Goal: Task Accomplishment & Management: Use online tool/utility

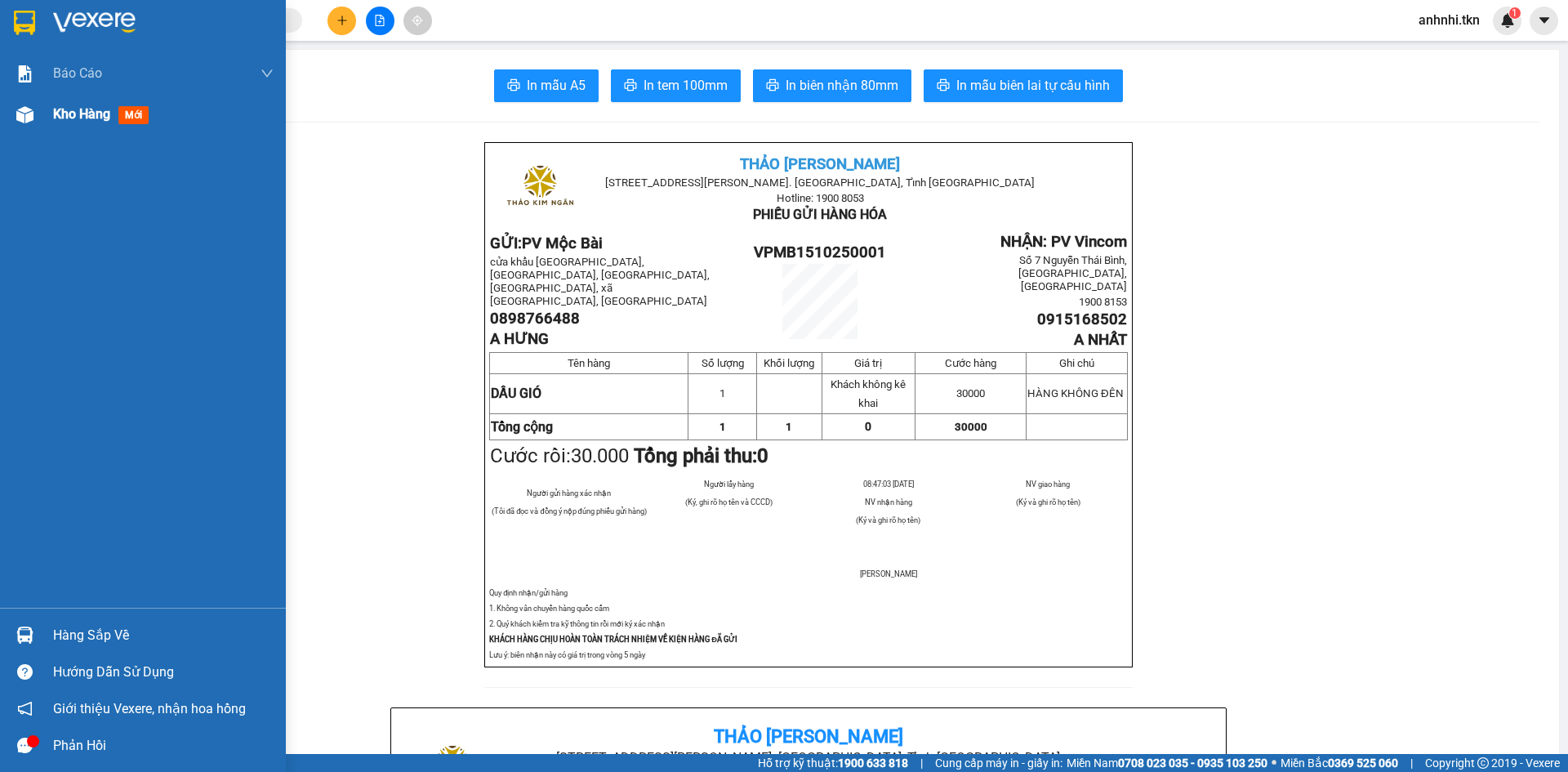
click at [89, 118] on span "Kho hàng" at bounding box center [81, 115] width 57 height 16
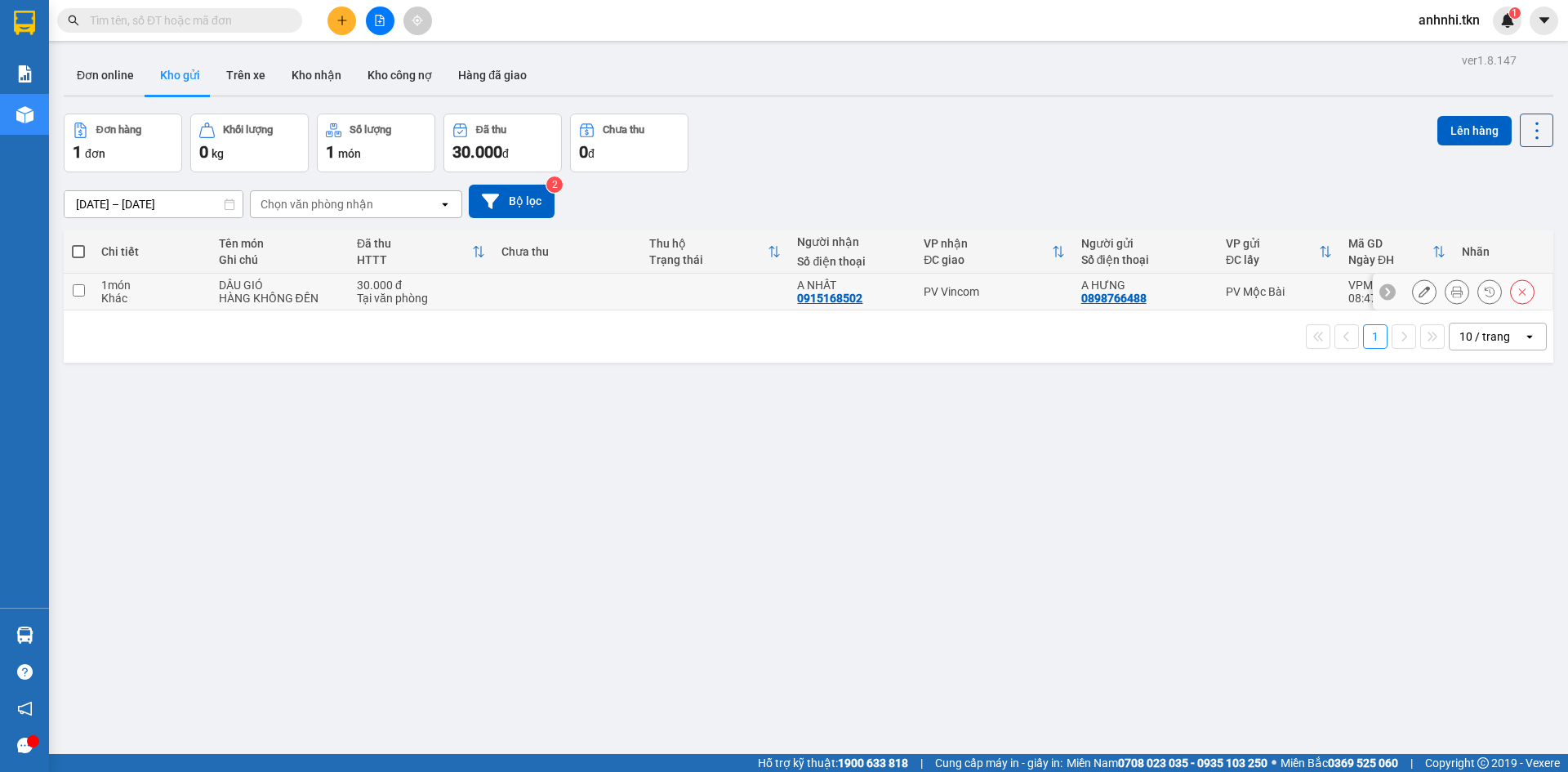
click at [77, 295] on input "checkbox" at bounding box center [79, 291] width 12 height 12
checkbox input "true"
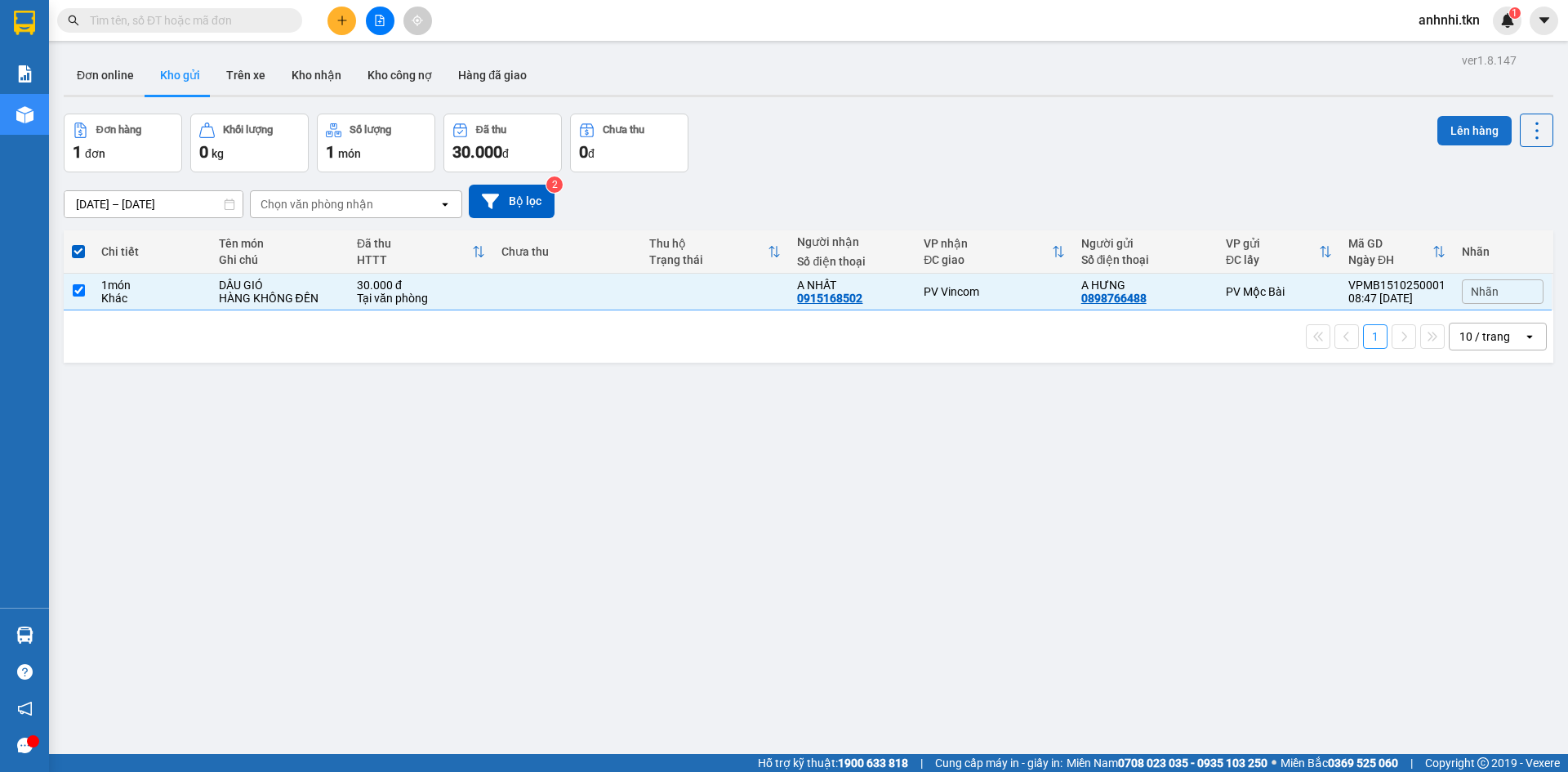
click at [1468, 133] on button "Lên hàng" at bounding box center [1475, 130] width 74 height 29
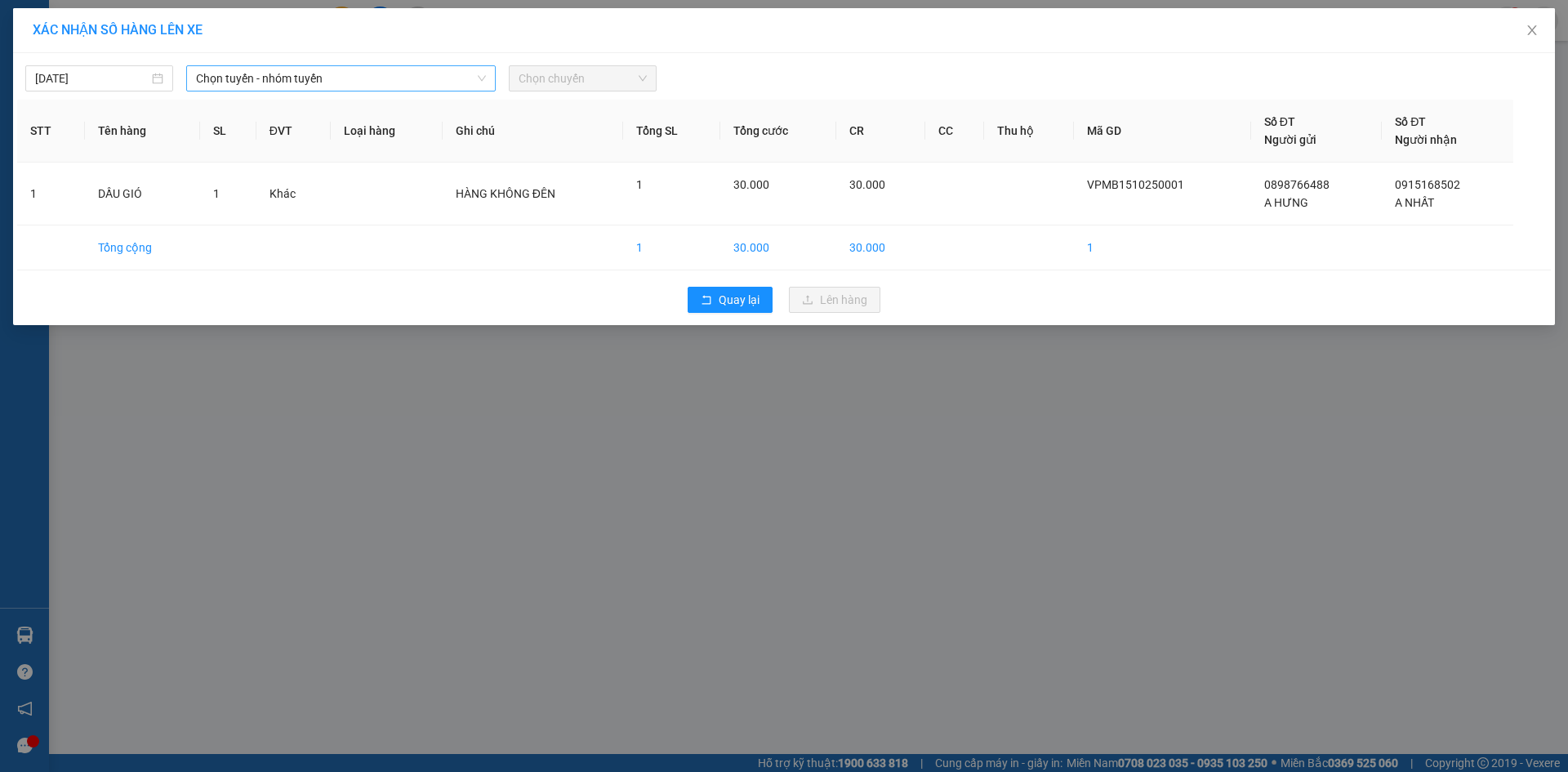
click at [350, 77] on span "Chọn tuyến - nhóm tuyến" at bounding box center [341, 78] width 290 height 25
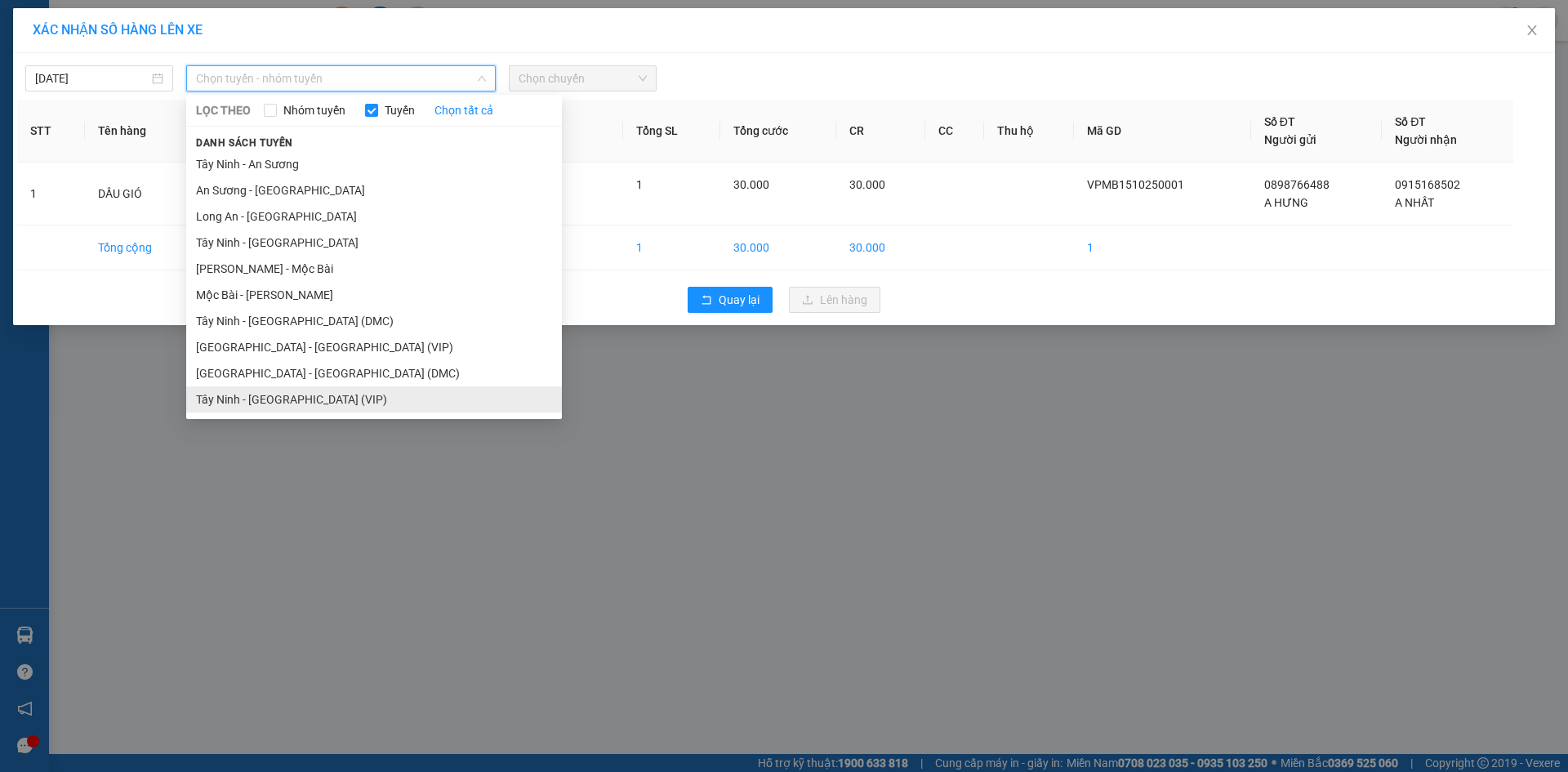
click at [313, 400] on li "Tây Ninh - [GEOGRAPHIC_DATA] (VIP)" at bounding box center [374, 400] width 376 height 26
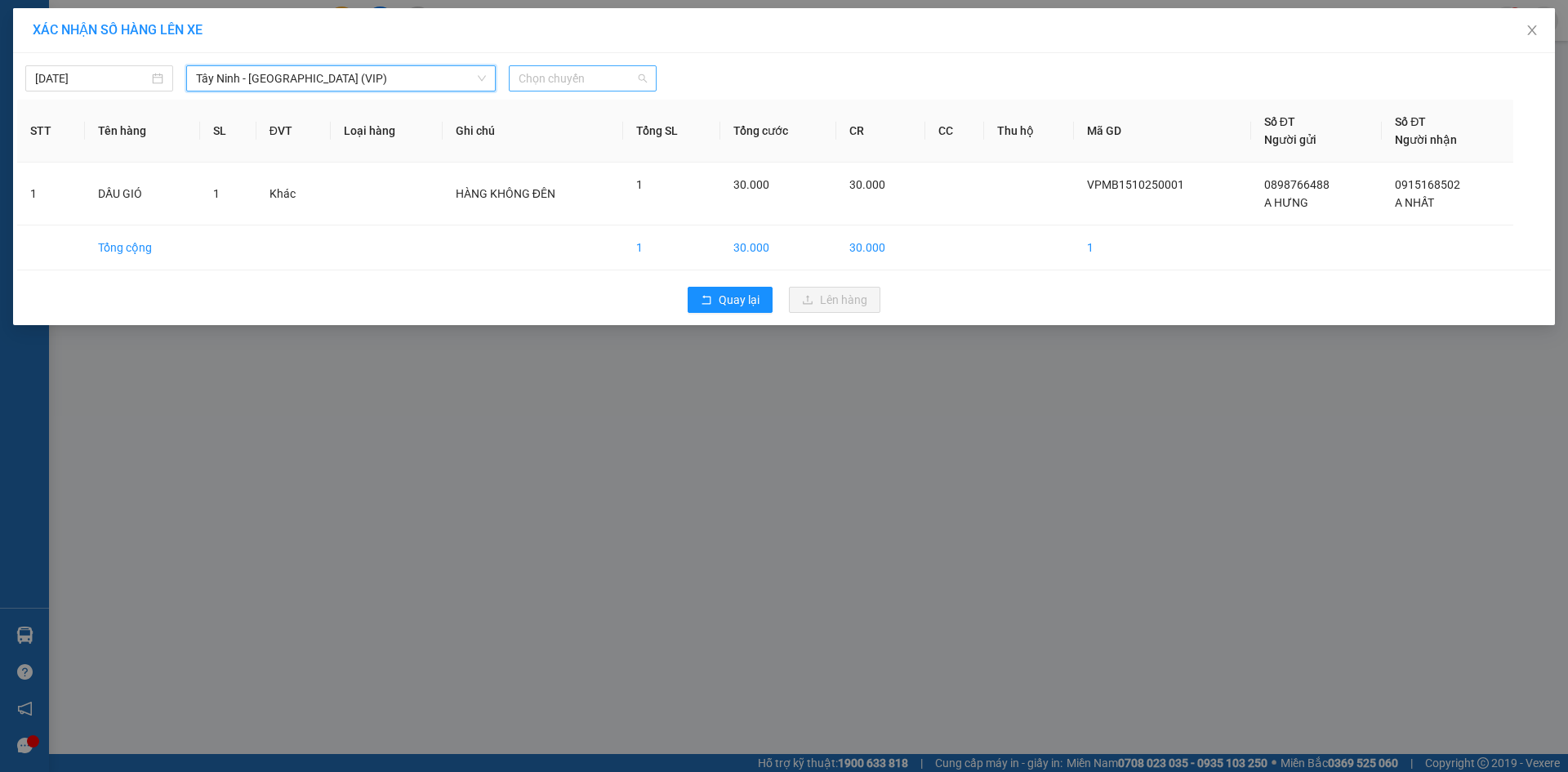
click at [581, 85] on span "Chọn chuyến" at bounding box center [583, 78] width 129 height 25
type input "25752"
click at [603, 112] on div "09:20 - 50H-257.52" at bounding box center [582, 111] width 128 height 18
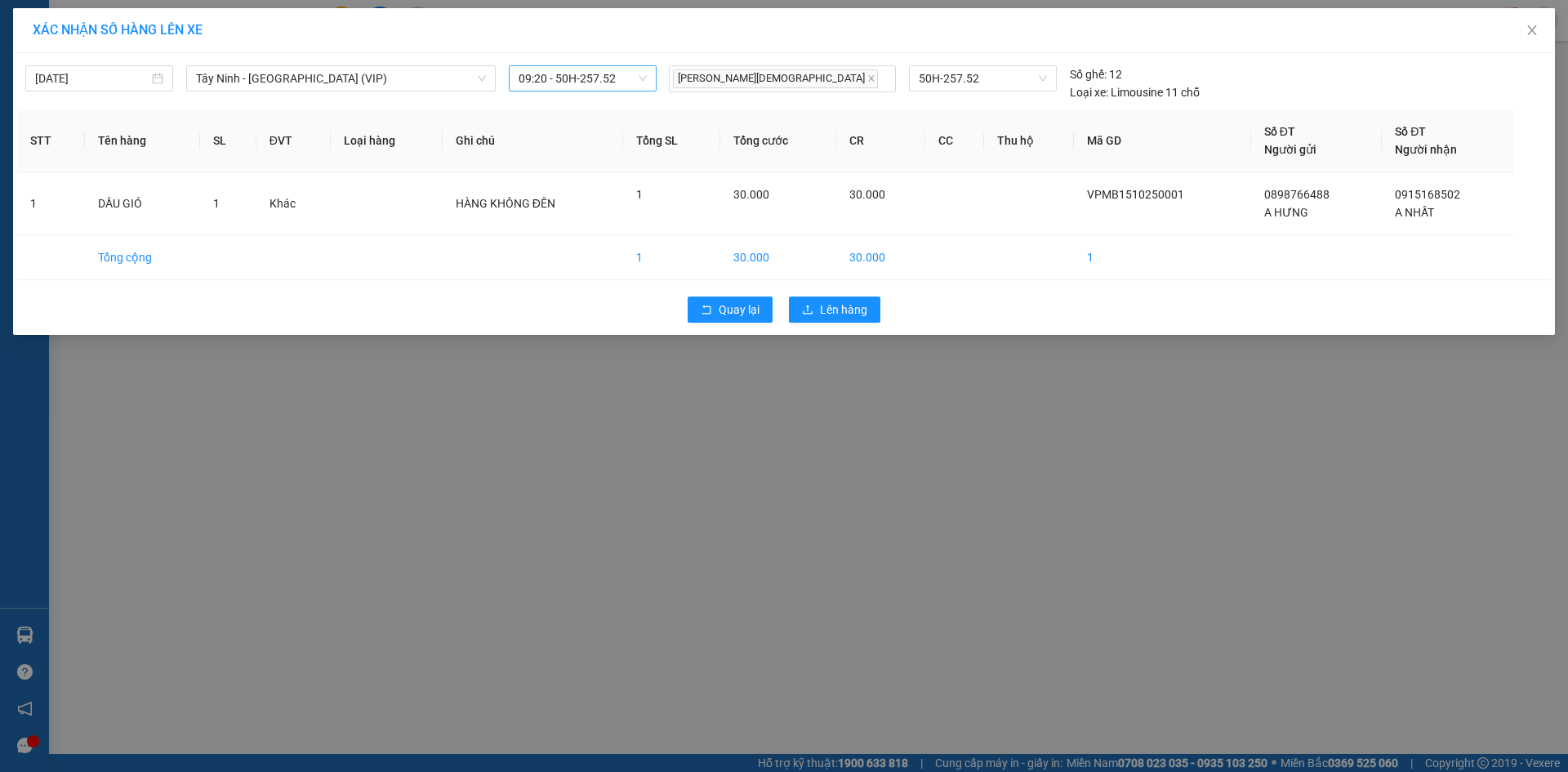
click at [668, 401] on div "XÁC NHẬN SỐ HÀNG LÊN XE [DATE] [GEOGRAPHIC_DATA] - [GEOGRAPHIC_DATA] (VIP) LỌC …" at bounding box center [784, 386] width 1568 height 772
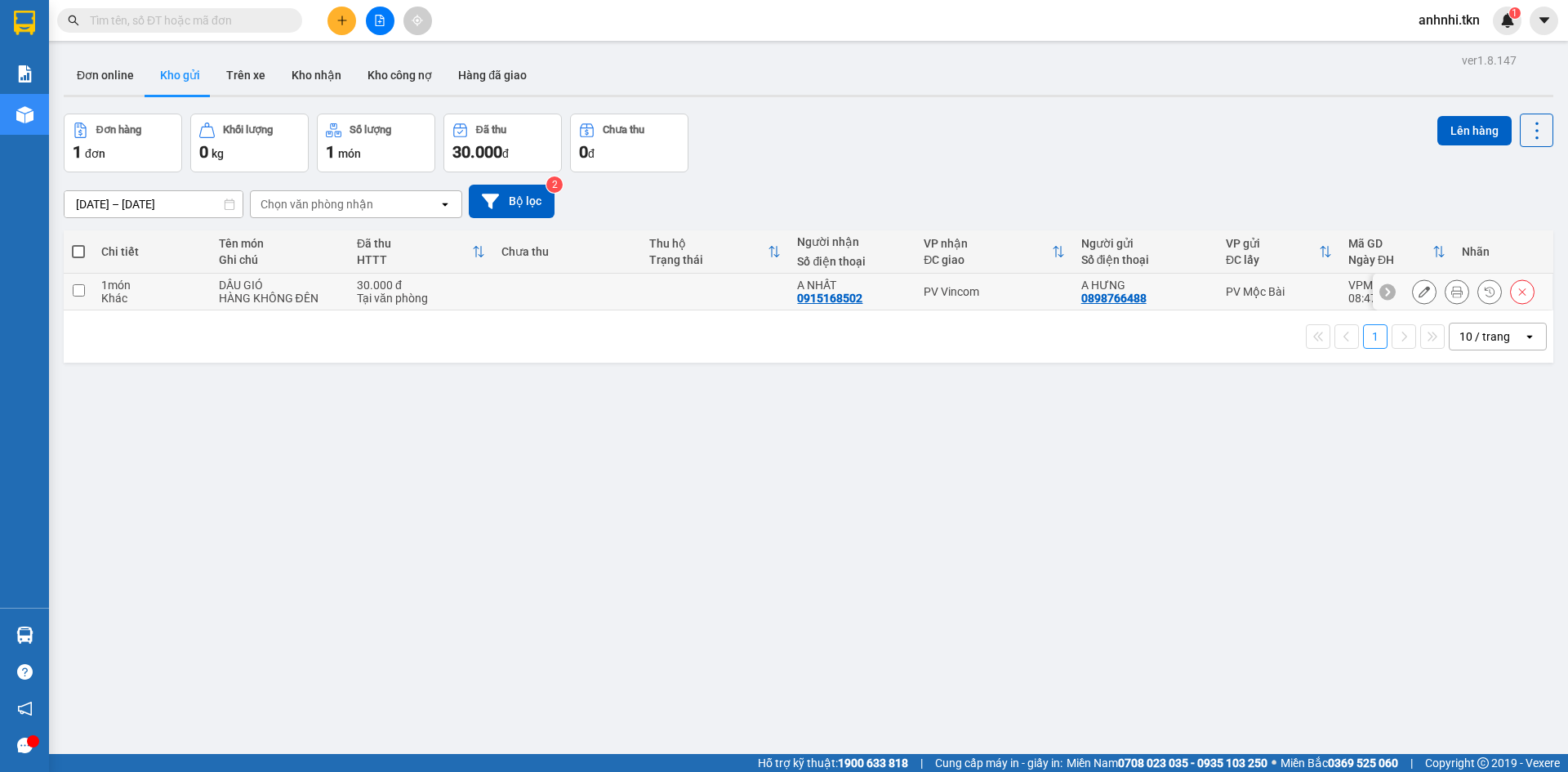
click at [86, 292] on td at bounding box center [78, 293] width 29 height 37
checkbox input "true"
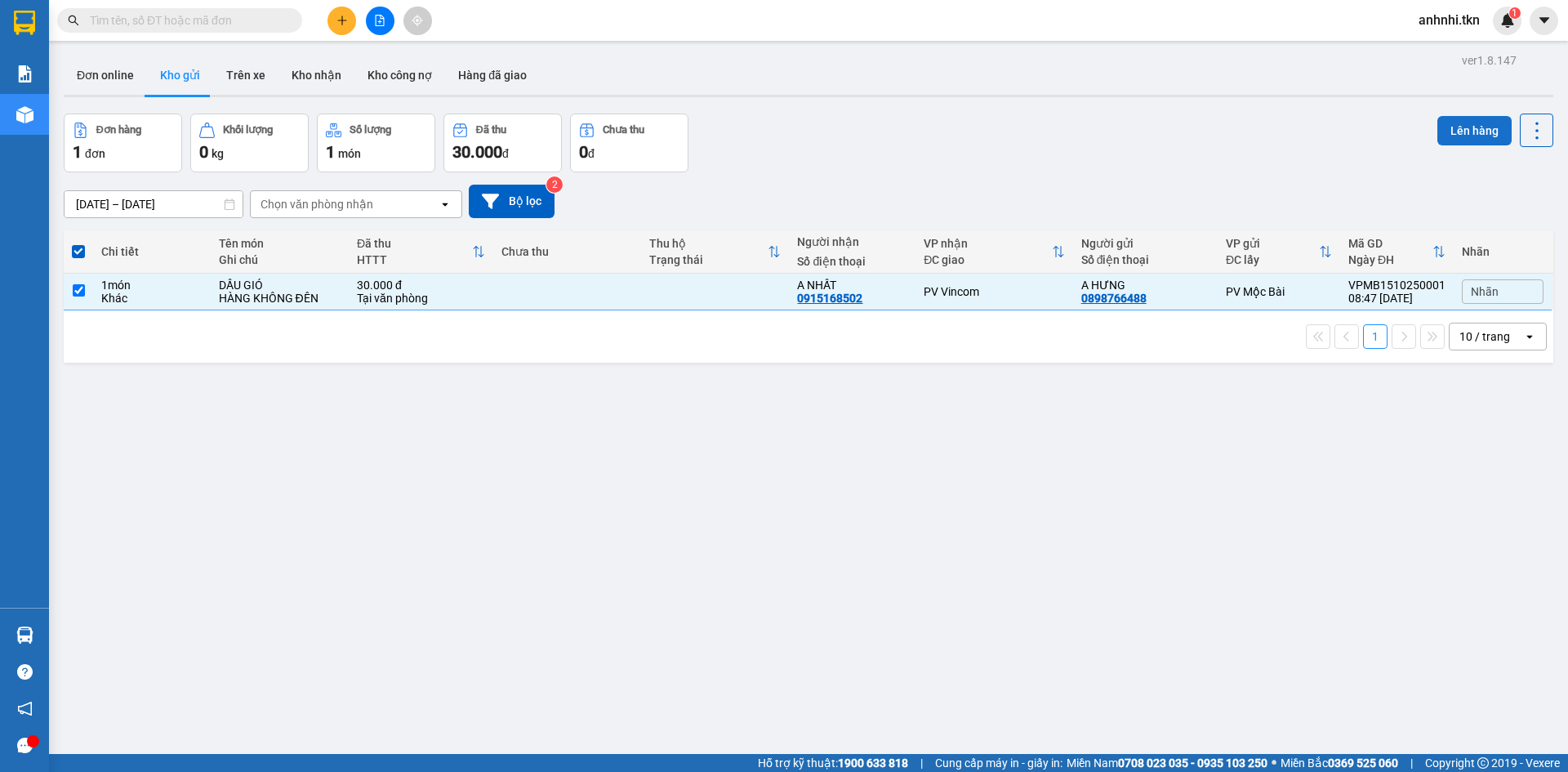
click at [1451, 127] on button "Lên hàng" at bounding box center [1475, 130] width 74 height 29
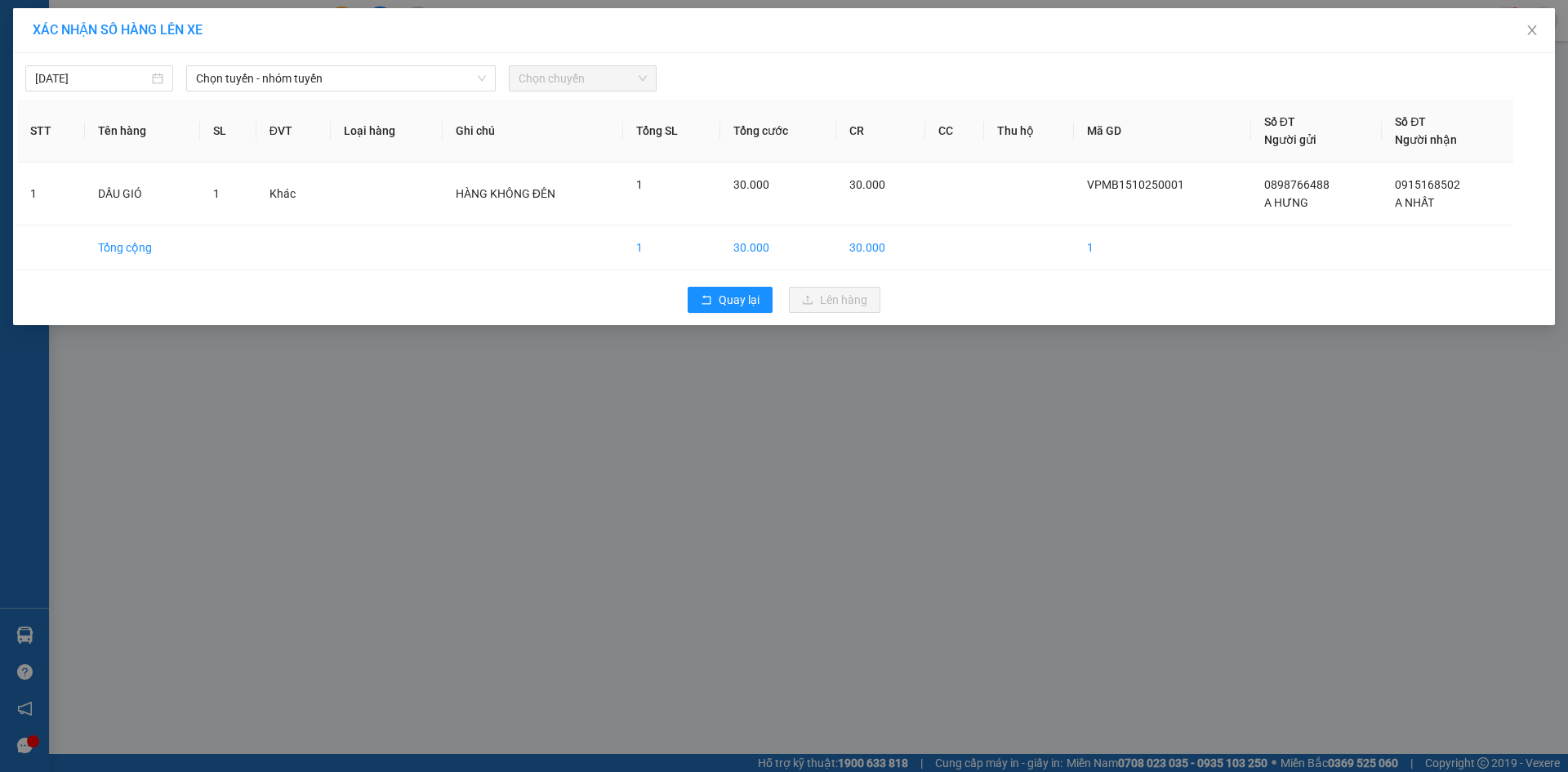
click at [553, 74] on span "Chọn chuyến" at bounding box center [583, 78] width 129 height 25
click at [359, 72] on span "Chọn tuyến - nhóm tuyến" at bounding box center [341, 78] width 290 height 25
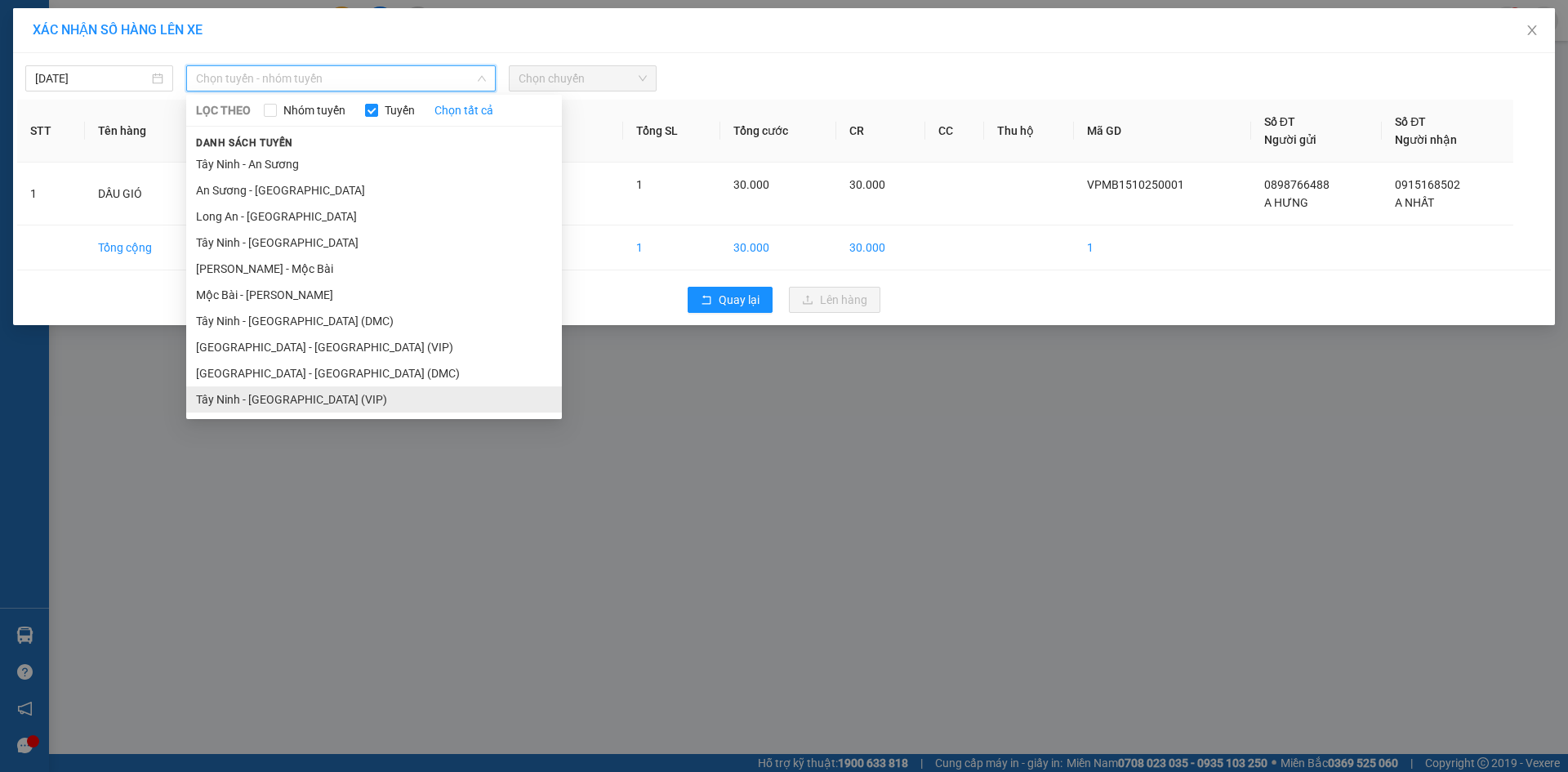
click at [295, 399] on li "Tây Ninh - [GEOGRAPHIC_DATA] (VIP)" at bounding box center [374, 400] width 376 height 26
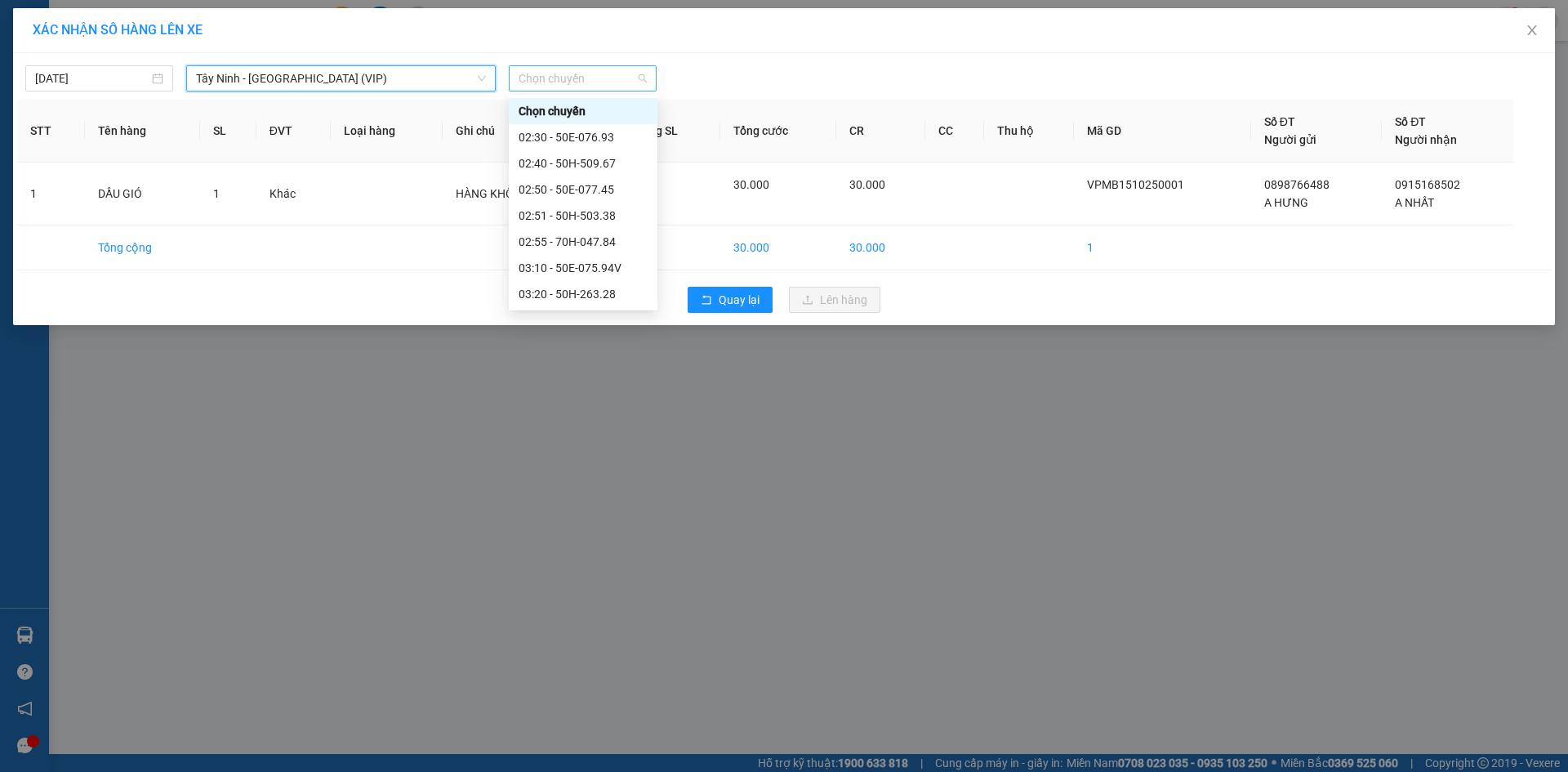
click at [598, 70] on span "Chọn chuyến" at bounding box center [583, 78] width 129 height 25
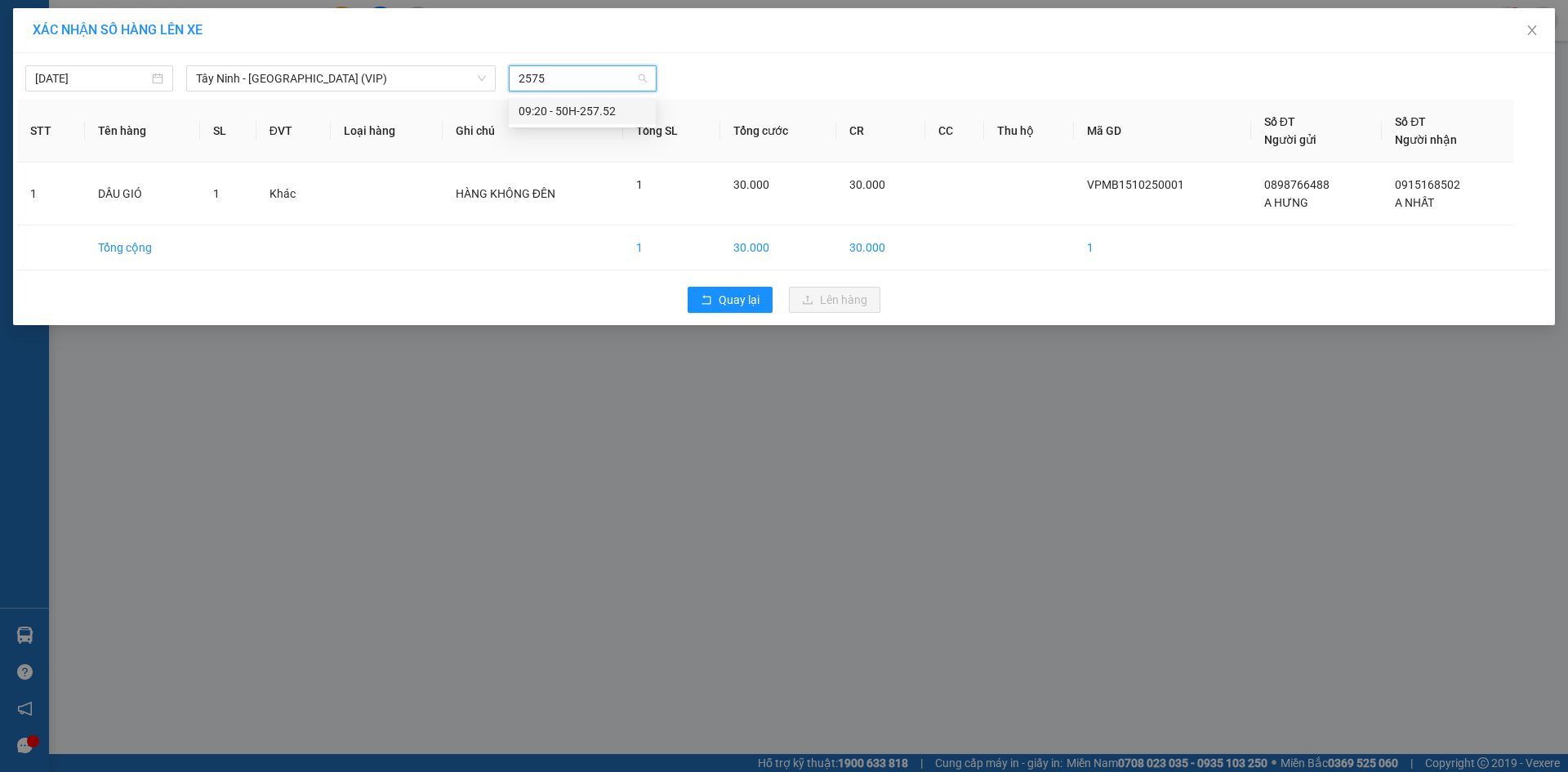
type input "25752"
click at [585, 116] on div "09:20 - 50H-257.52" at bounding box center [582, 111] width 128 height 18
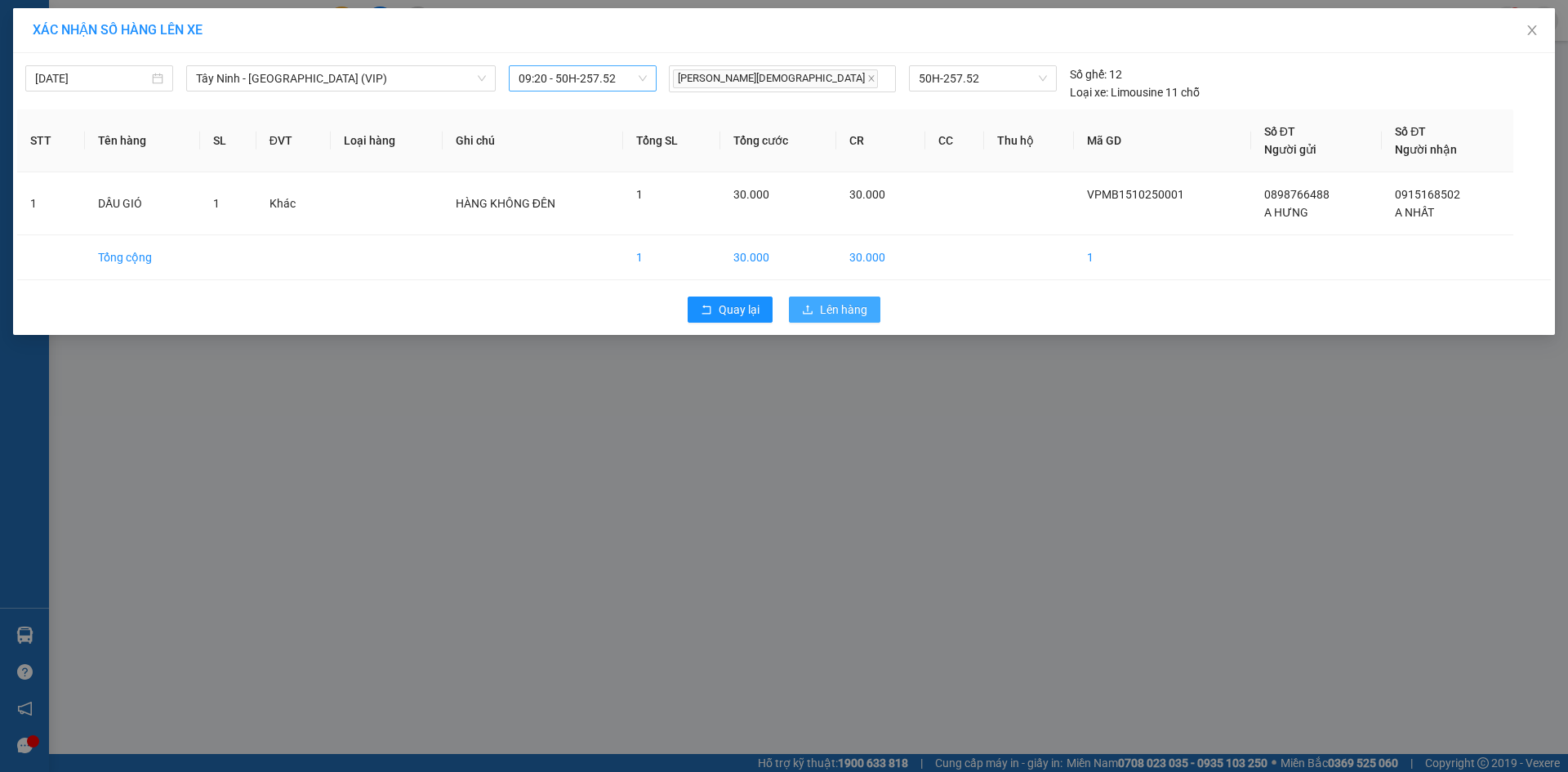
click at [858, 311] on span "Lên hàng" at bounding box center [844, 309] width 48 height 18
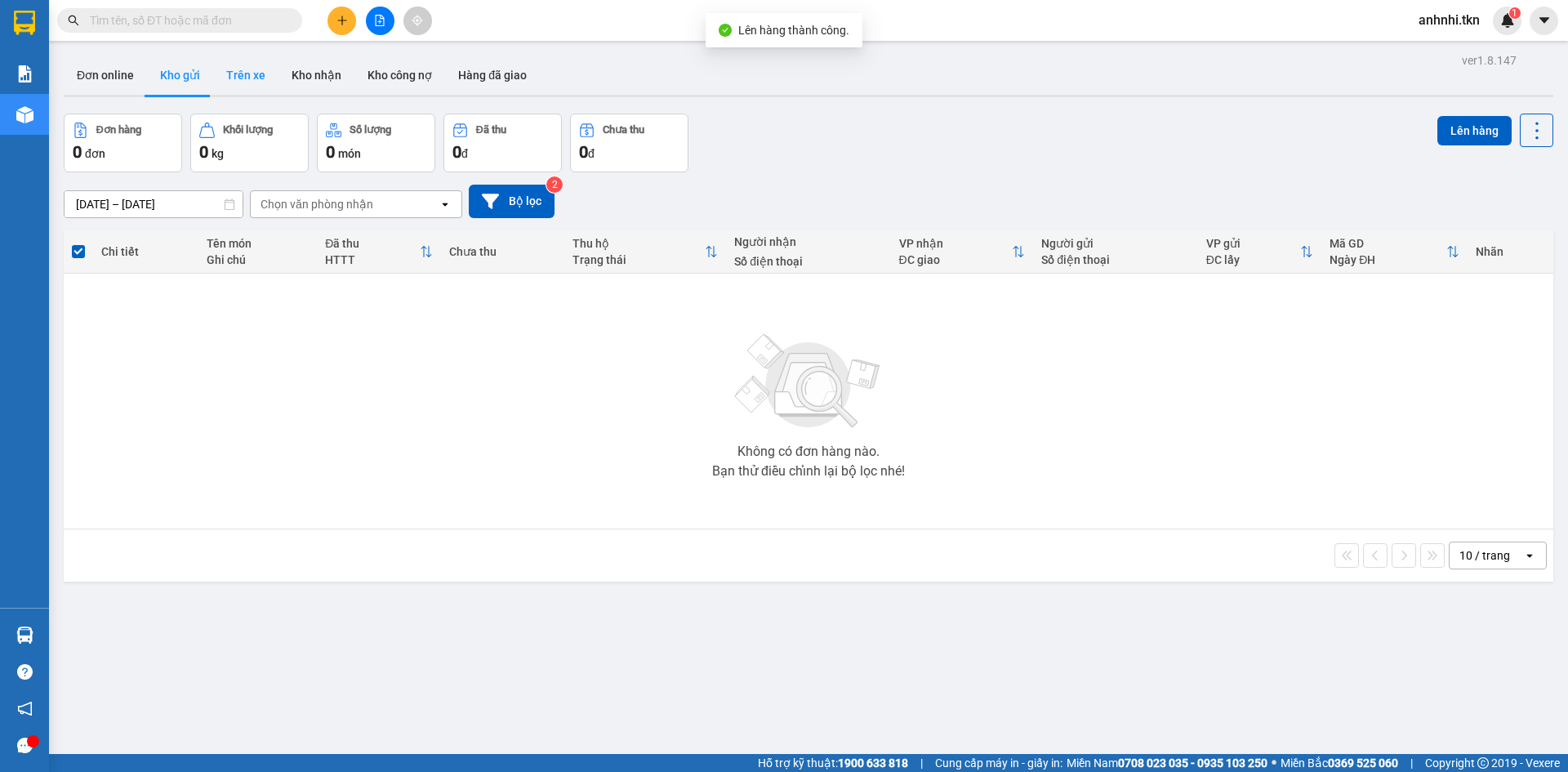
click at [247, 68] on button "Trên xe" at bounding box center [246, 75] width 65 height 40
